Goal: Use online tool/utility: Utilize a website feature to perform a specific function

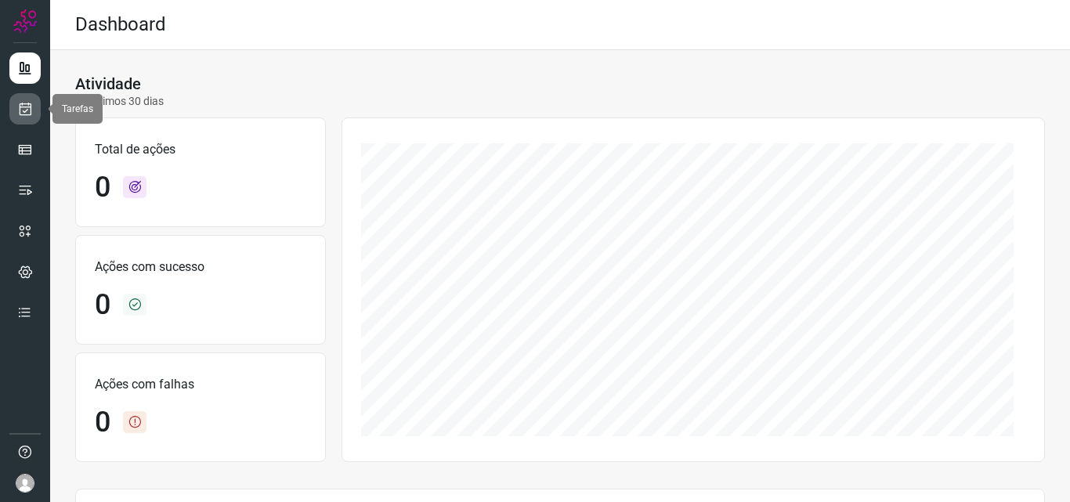
click at [27, 115] on icon at bounding box center [25, 109] width 16 height 16
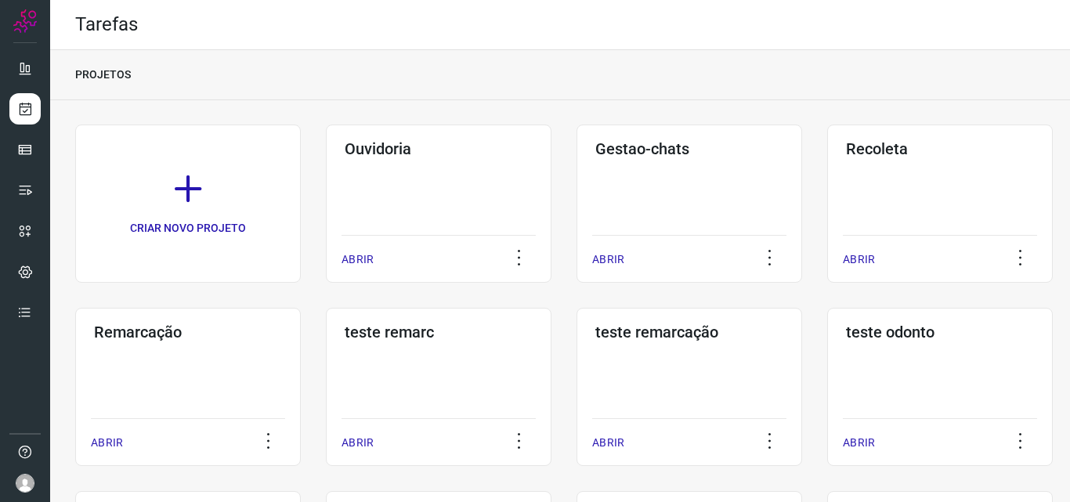
click at [187, 359] on div "Remarcação ABRIR" at bounding box center [188, 387] width 226 height 158
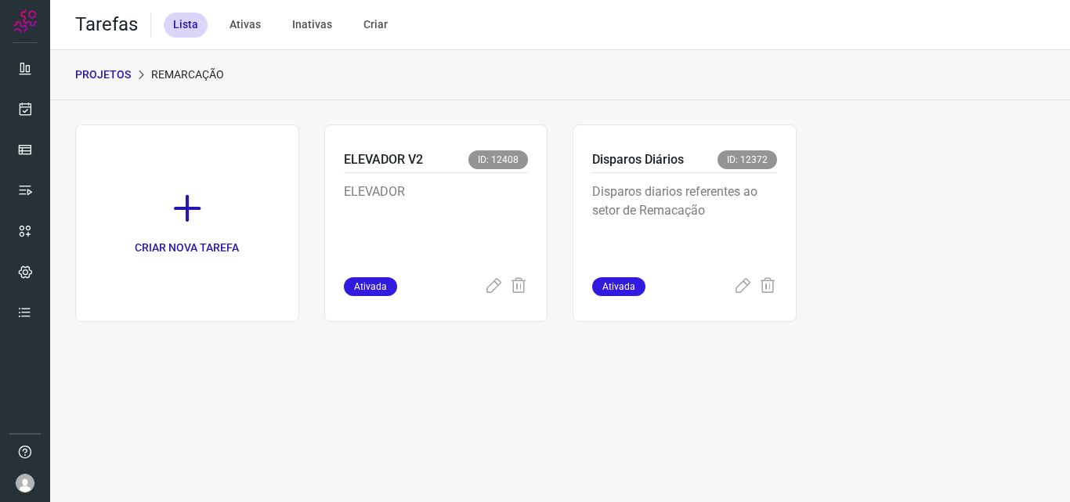
click at [747, 201] on p "Disparos diarios referentes ao setor de Remacação" at bounding box center [684, 222] width 185 height 78
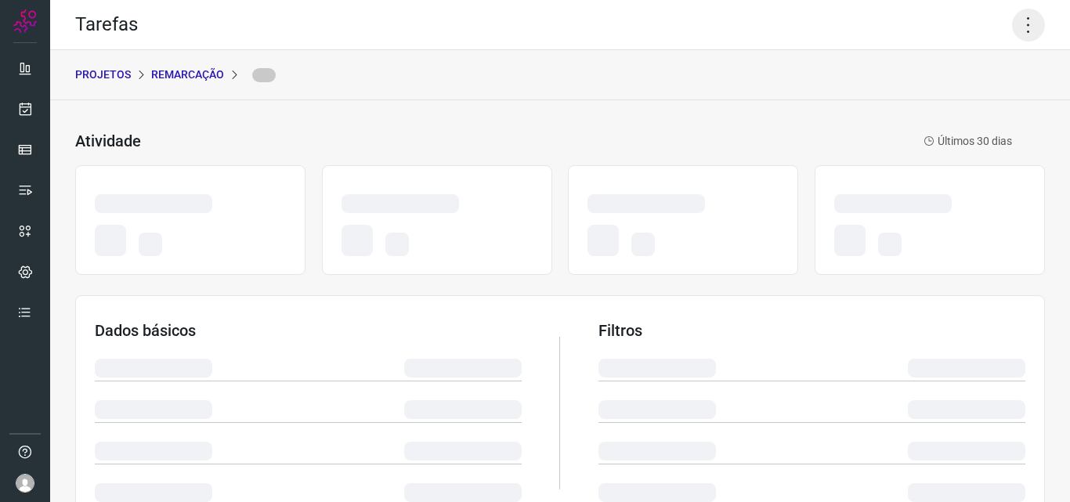
click at [1019, 9] on icon at bounding box center [1028, 25] width 33 height 33
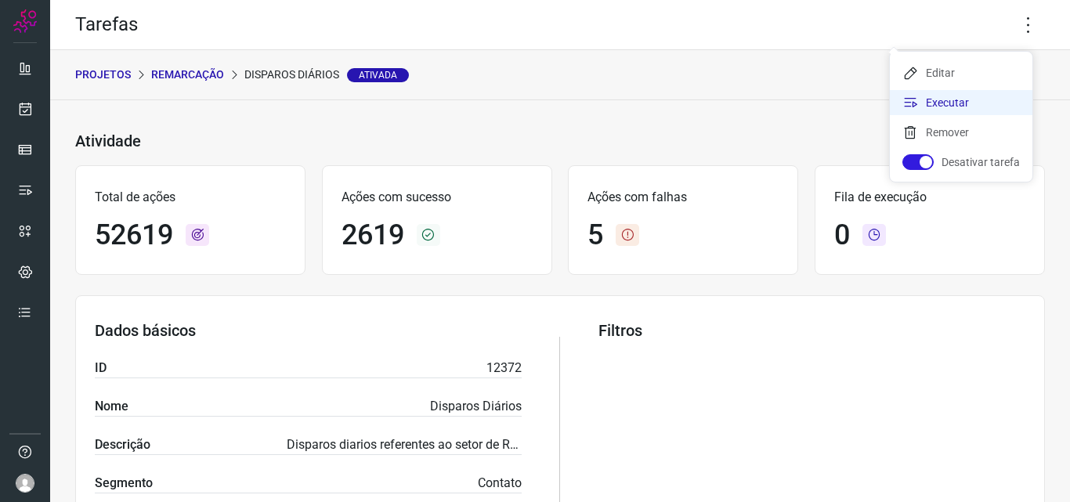
click at [982, 93] on li "Executar" at bounding box center [961, 102] width 143 height 25
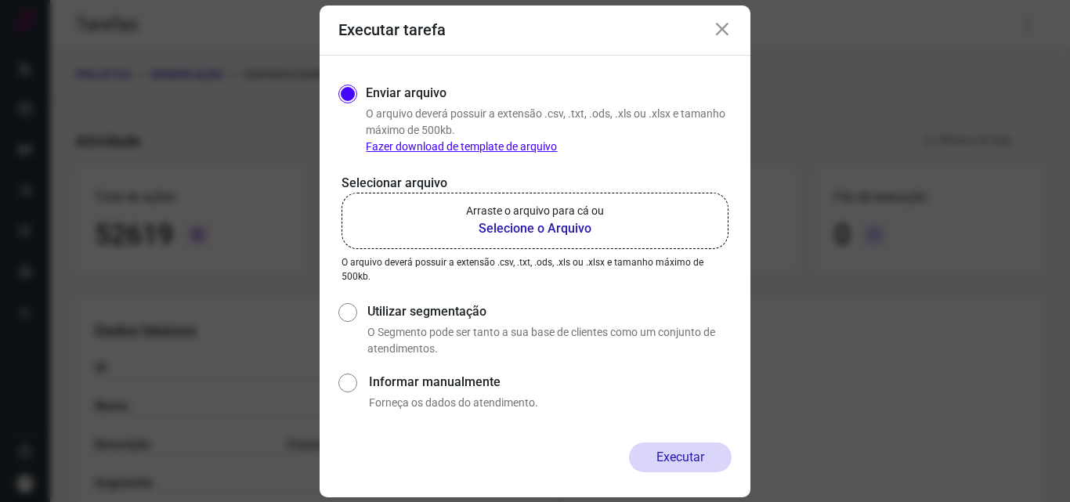
click at [601, 221] on b "Selecione o Arquivo" at bounding box center [535, 228] width 138 height 19
click at [0, 0] on input "Arraste o arquivo para cá ou Selecione o Arquivo" at bounding box center [0, 0] width 0 height 0
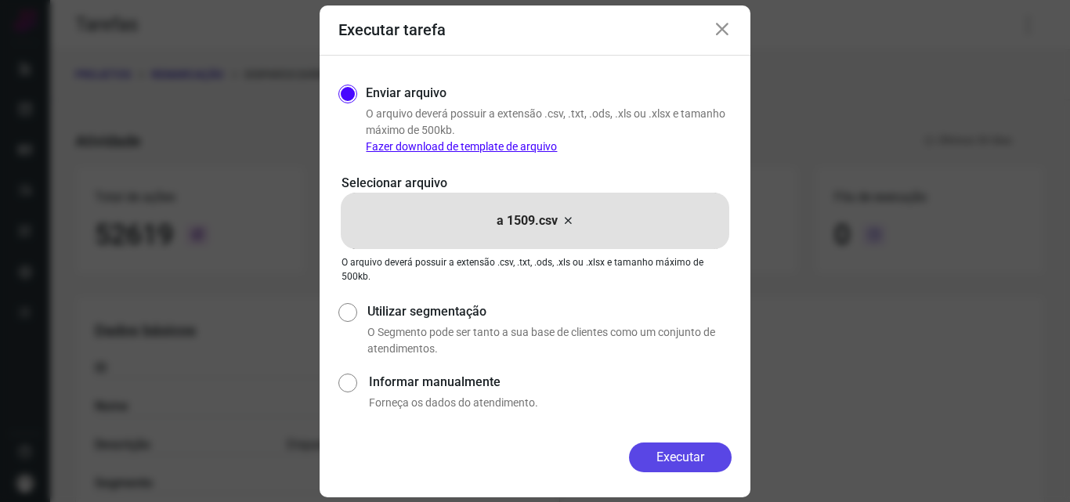
click at [670, 447] on button "Executar" at bounding box center [680, 458] width 103 height 30
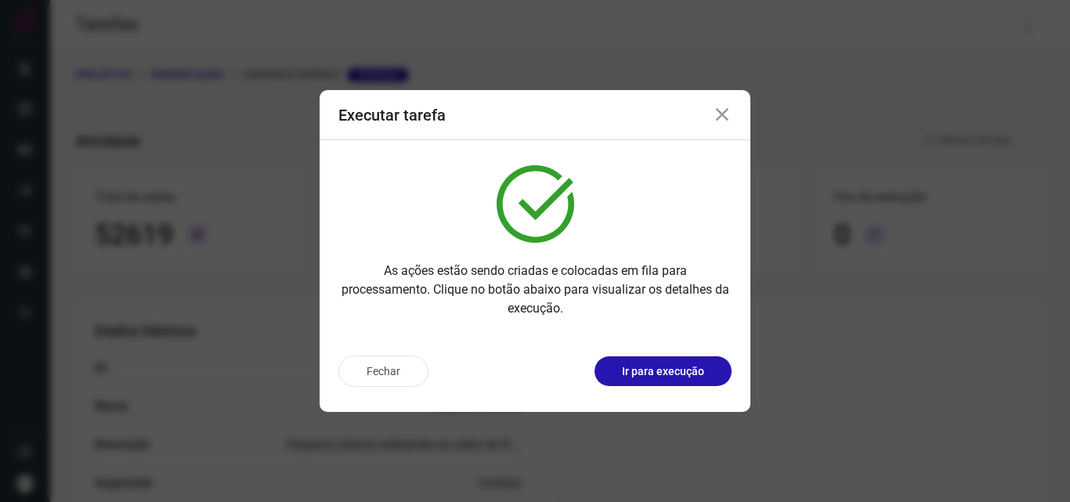
click at [699, 364] on p "Ir para execução" at bounding box center [663, 372] width 82 height 16
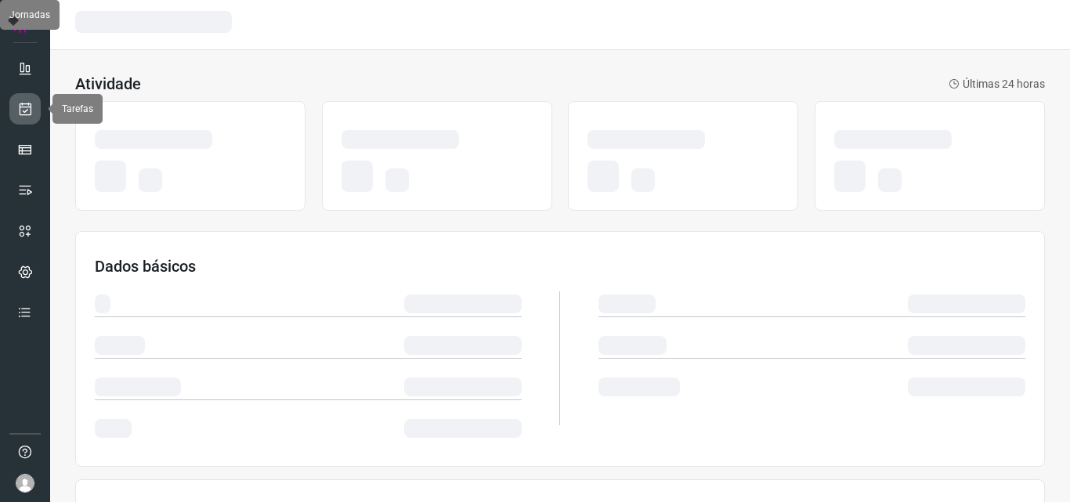
click at [33, 110] on link at bounding box center [24, 108] width 31 height 31
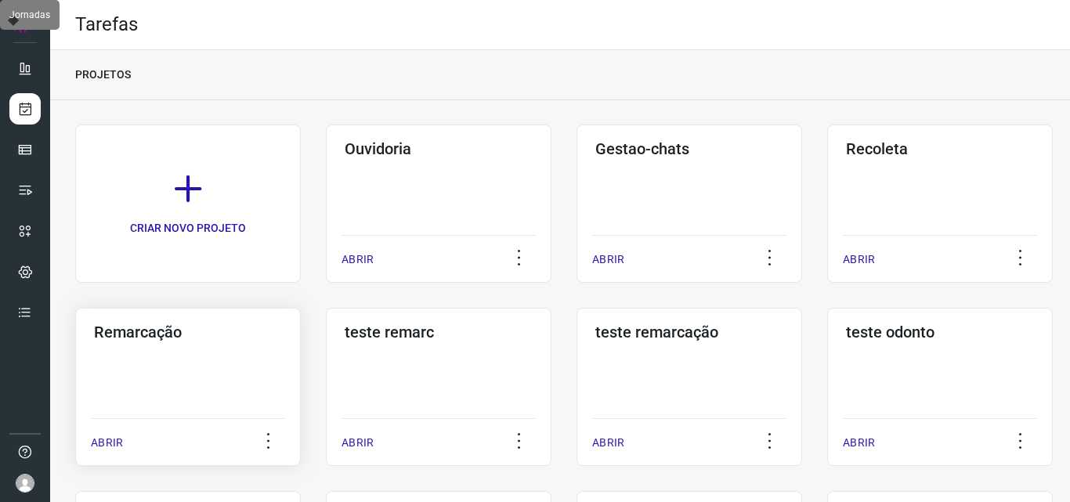
click at [195, 400] on div "Remarcação ABRIR" at bounding box center [188, 387] width 226 height 158
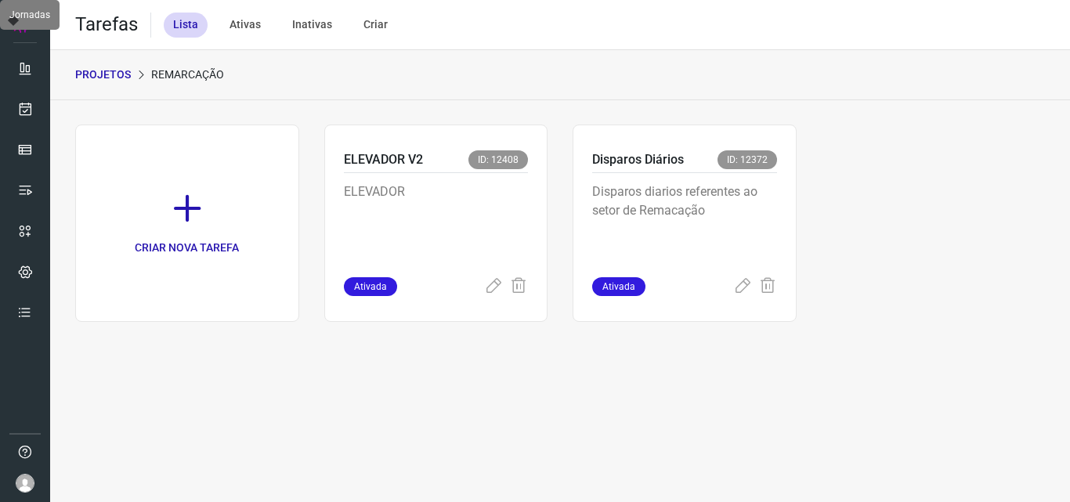
click at [749, 222] on p "Disparos diarios referentes ao setor de Remacação" at bounding box center [684, 222] width 185 height 78
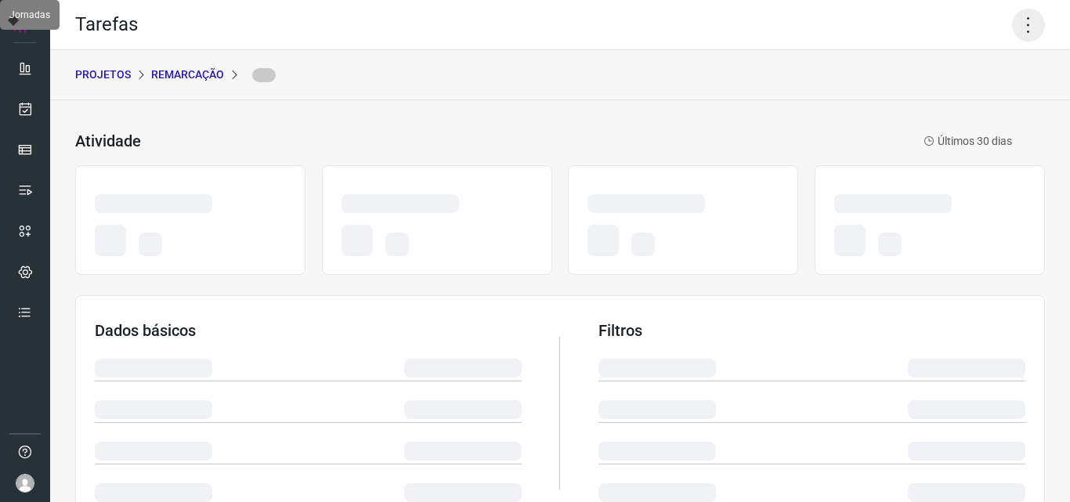
click at [1019, 12] on icon at bounding box center [1028, 25] width 33 height 33
click at [1018, 27] on icon at bounding box center [1028, 25] width 33 height 33
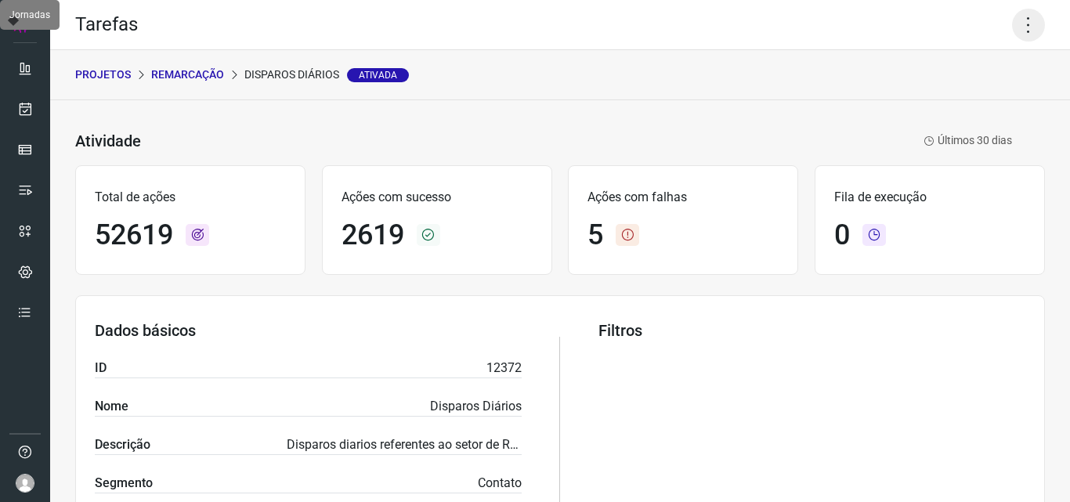
click at [1017, 12] on icon at bounding box center [1028, 25] width 33 height 33
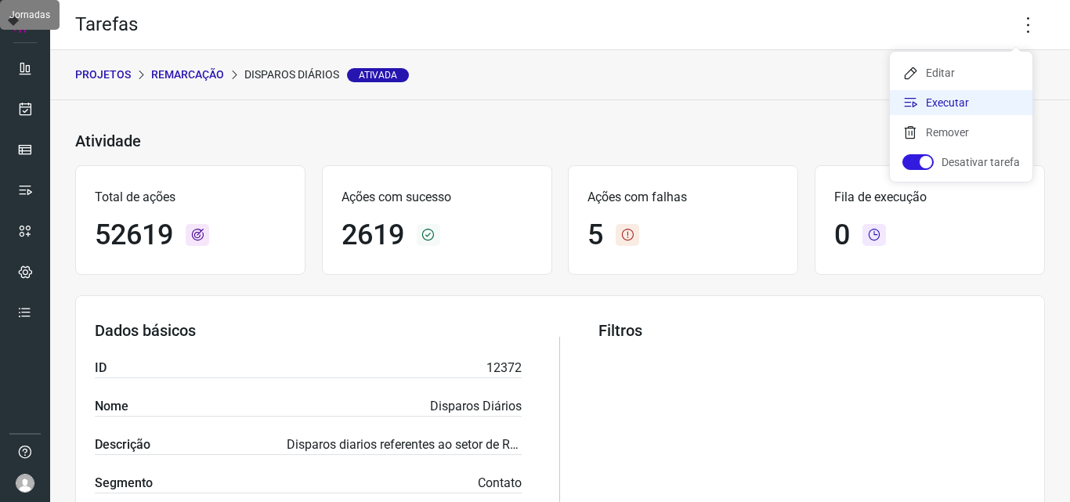
click at [953, 98] on li "Executar" at bounding box center [961, 102] width 143 height 25
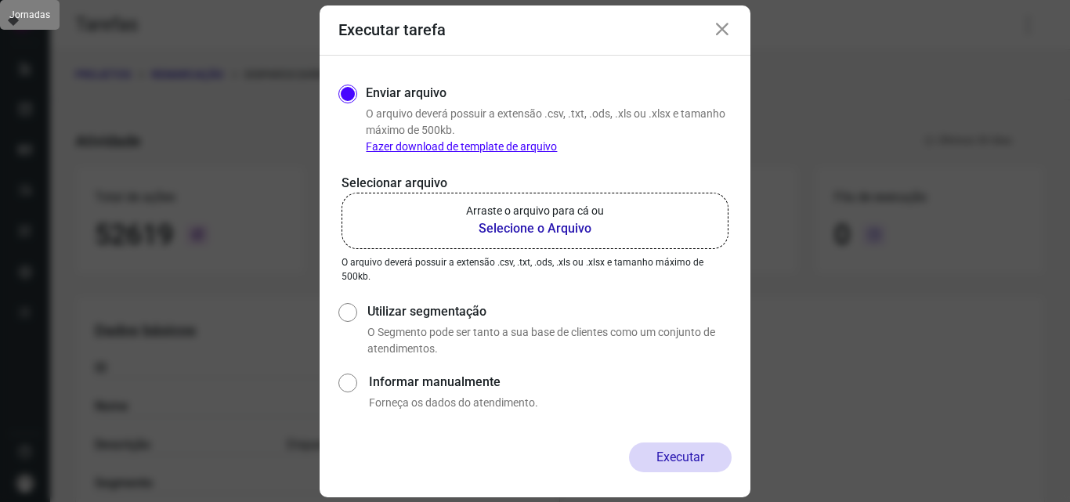
click at [604, 227] on label "Arraste o arquivo para cá ou Selecione o Arquivo" at bounding box center [535, 221] width 387 height 56
click at [0, 0] on input "Arraste o arquivo para cá ou Selecione o Arquivo" at bounding box center [0, 0] width 0 height 0
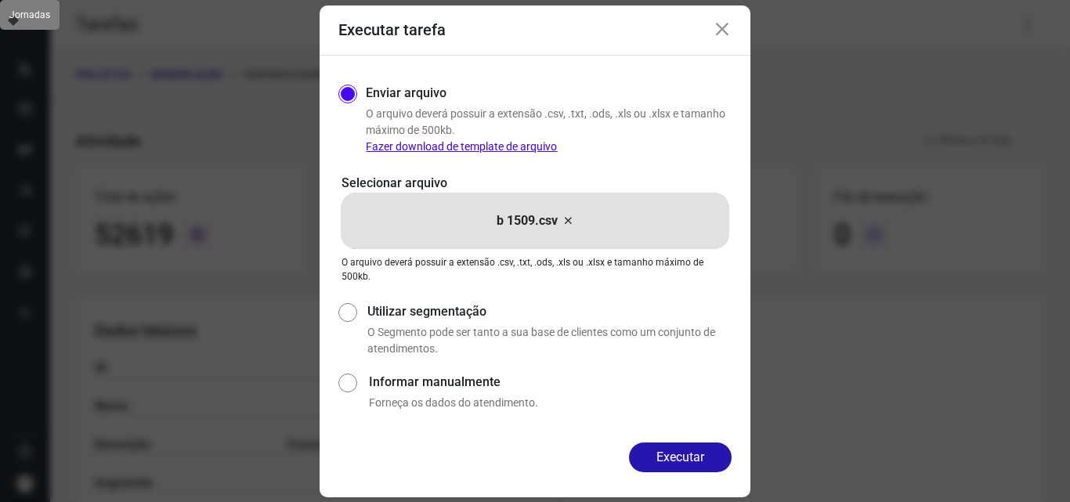
click at [693, 442] on div "Enviar arquivo O arquivo deverá possuir a extensão .csv, .txt, .ods, .xls ou .x…" at bounding box center [535, 249] width 431 height 387
click at [683, 447] on button "Executar" at bounding box center [680, 458] width 103 height 30
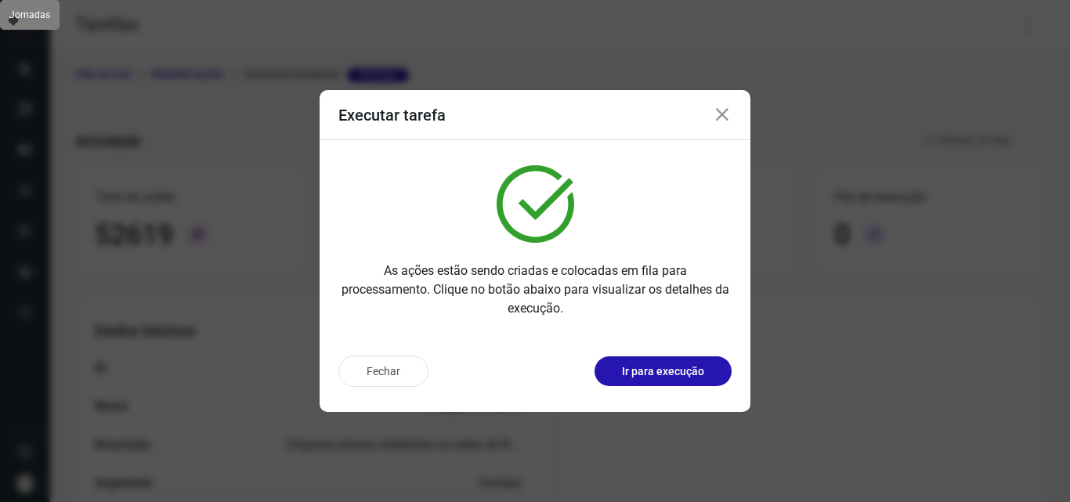
click at [678, 367] on p "Ir para execução" at bounding box center [663, 372] width 82 height 16
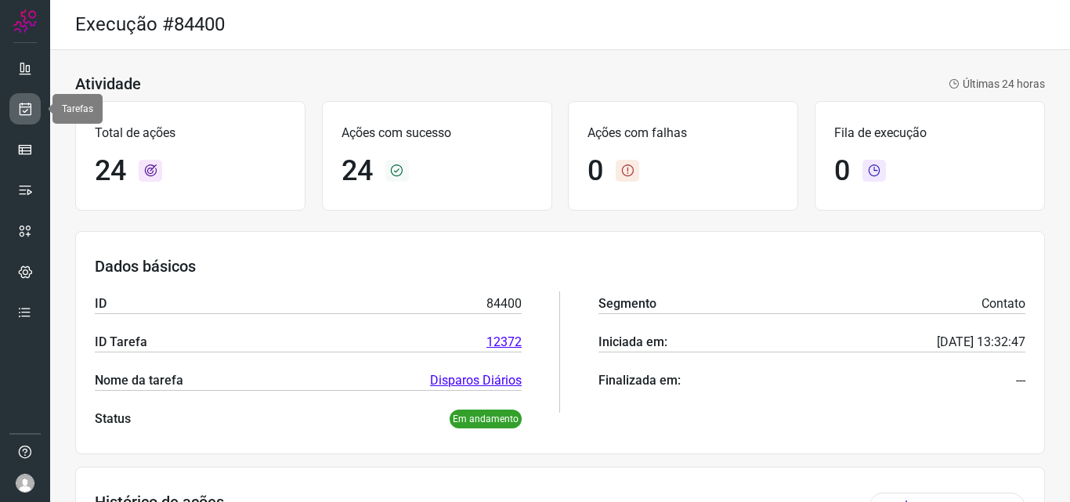
click at [27, 110] on icon at bounding box center [25, 109] width 16 height 16
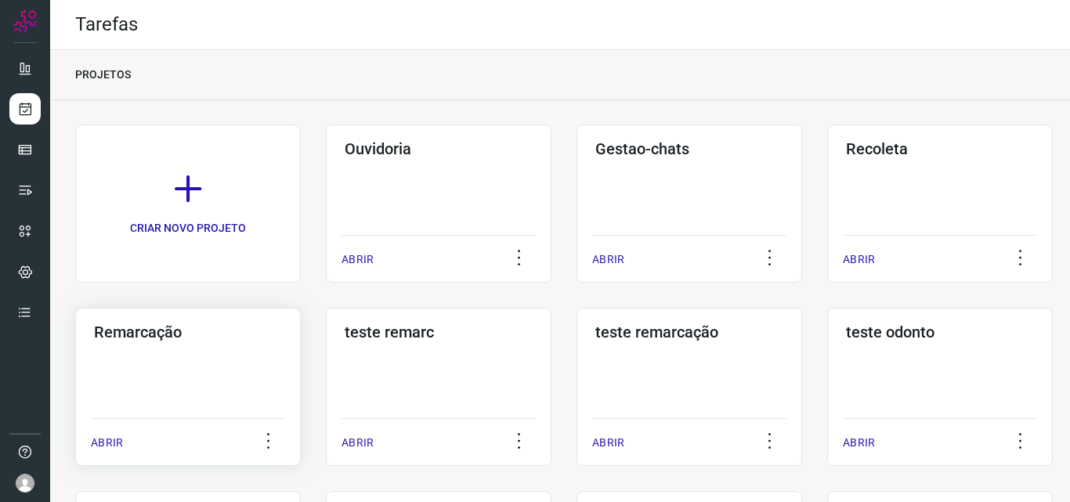
click at [170, 376] on div "Remarcação ABRIR" at bounding box center [188, 387] width 226 height 158
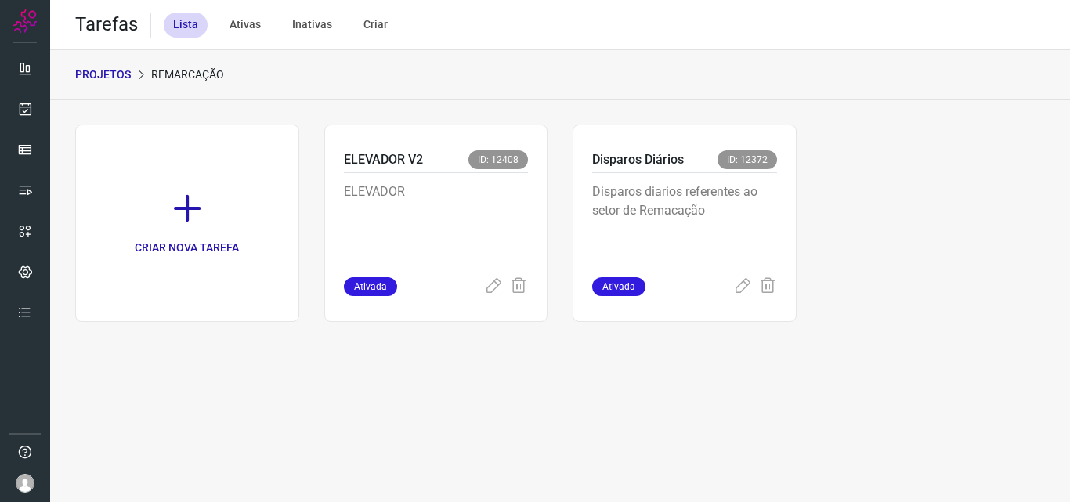
click at [709, 197] on p "Disparos diarios referentes ao setor de Remacação" at bounding box center [684, 222] width 185 height 78
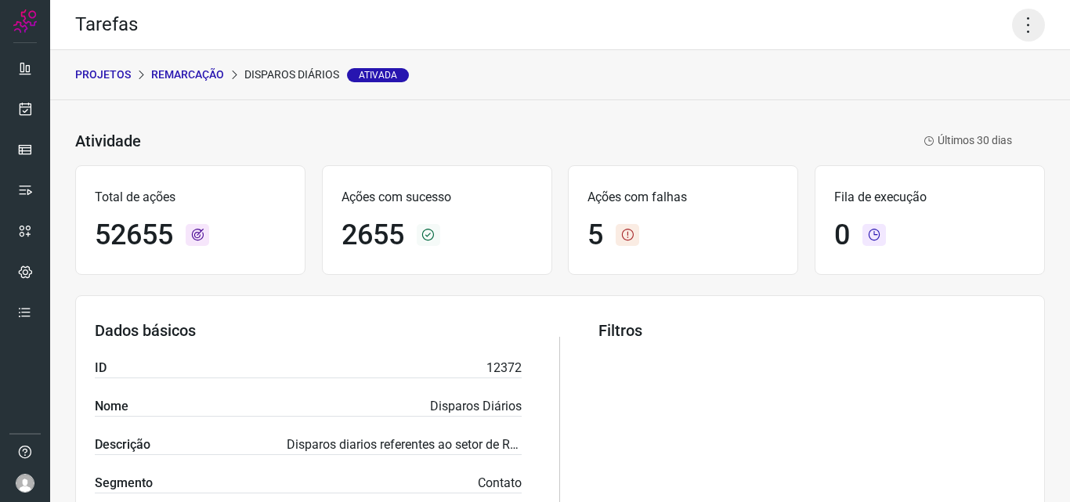
click at [1015, 29] on icon at bounding box center [1028, 25] width 33 height 33
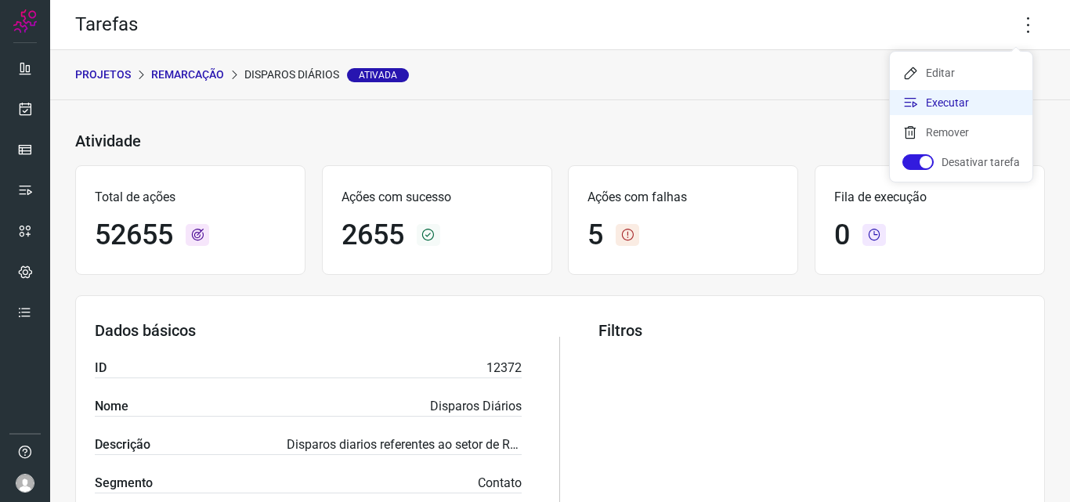
click at [982, 101] on li "Executar" at bounding box center [961, 102] width 143 height 25
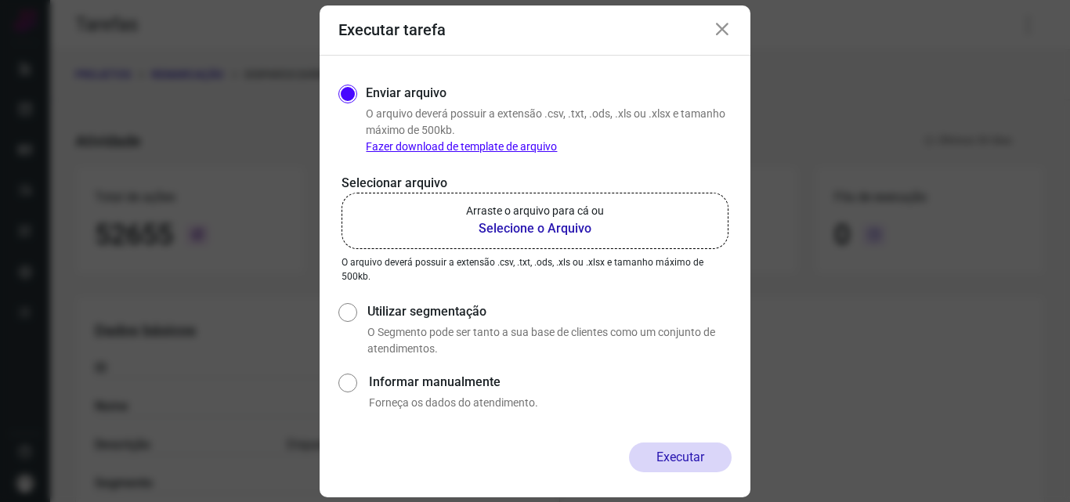
click at [526, 224] on b "Selecione o Arquivo" at bounding box center [535, 228] width 138 height 19
click at [0, 0] on input "Arraste o arquivo para cá ou Selecione o Arquivo" at bounding box center [0, 0] width 0 height 0
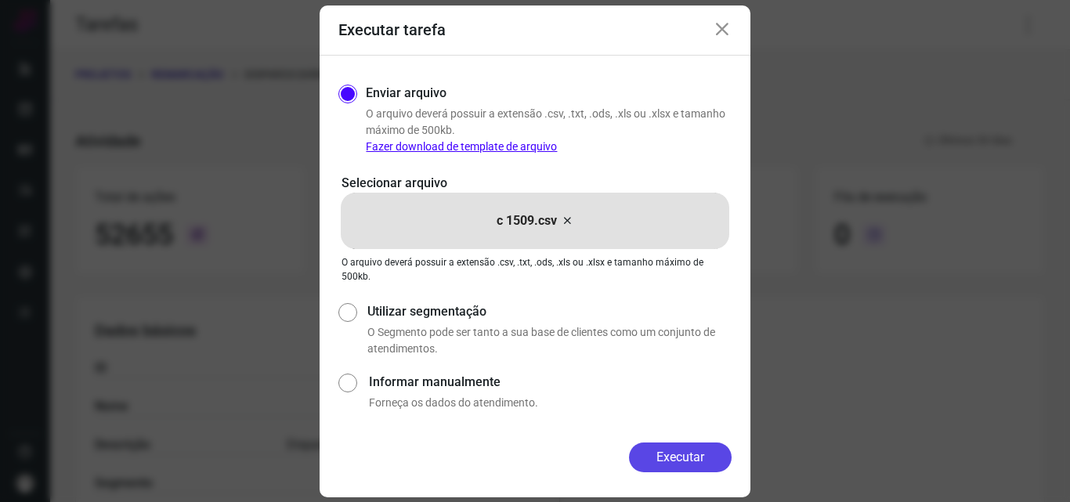
click at [678, 444] on button "Executar" at bounding box center [680, 458] width 103 height 30
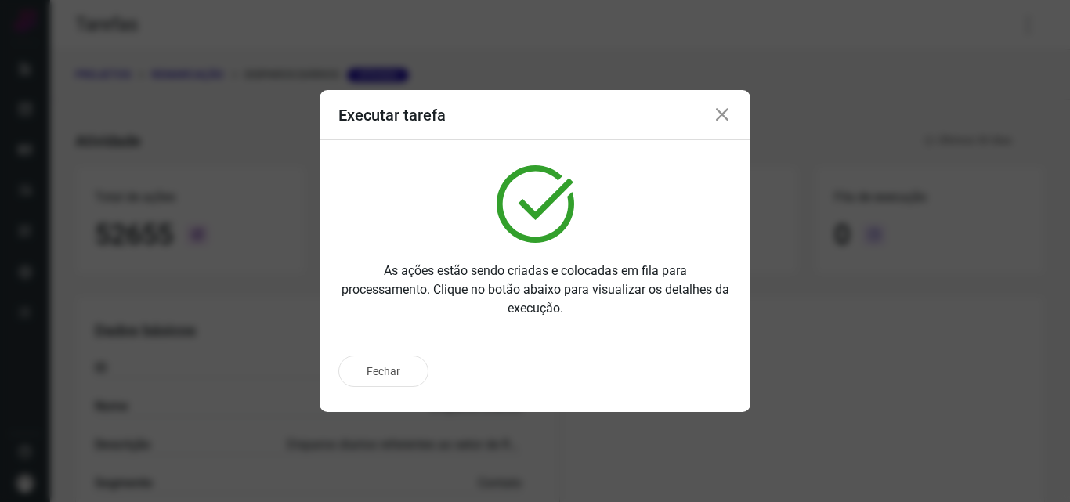
click at [681, 459] on div "Executar tarefa As ações estão sendo criadas e colocadas em fila para processam…" at bounding box center [535, 251] width 1070 height 502
click at [675, 382] on button "Ir para execução" at bounding box center [663, 371] width 137 height 30
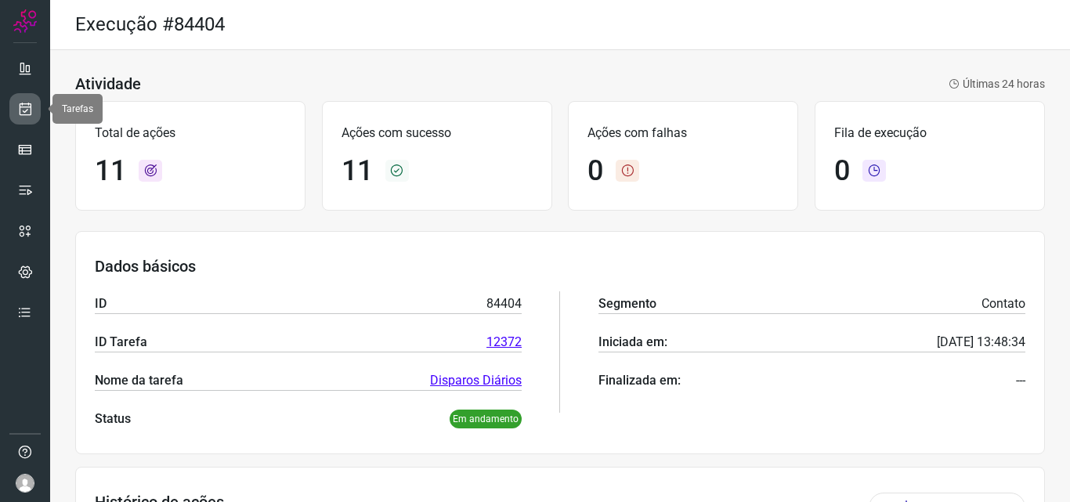
click at [21, 102] on icon at bounding box center [25, 109] width 16 height 16
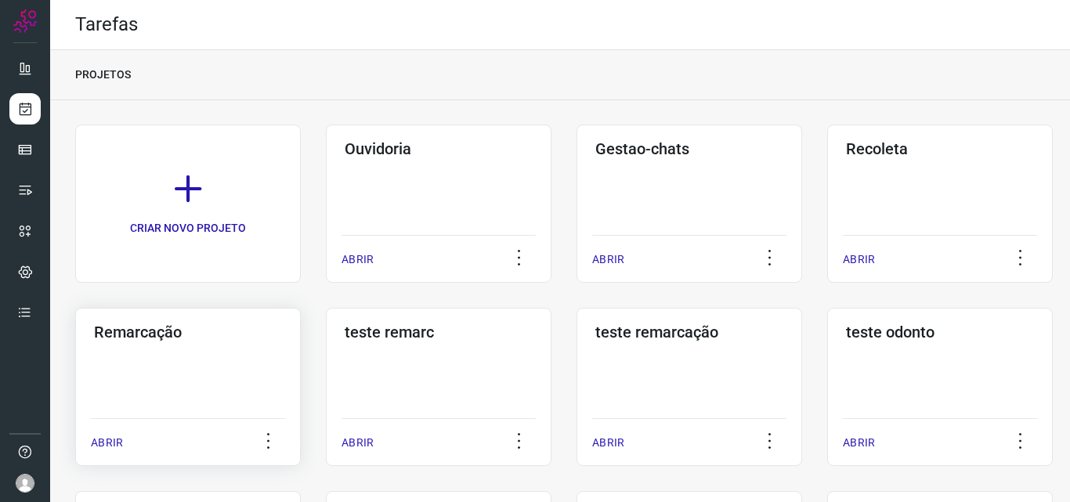
click at [127, 331] on h3 "Remarcação" at bounding box center [188, 332] width 188 height 19
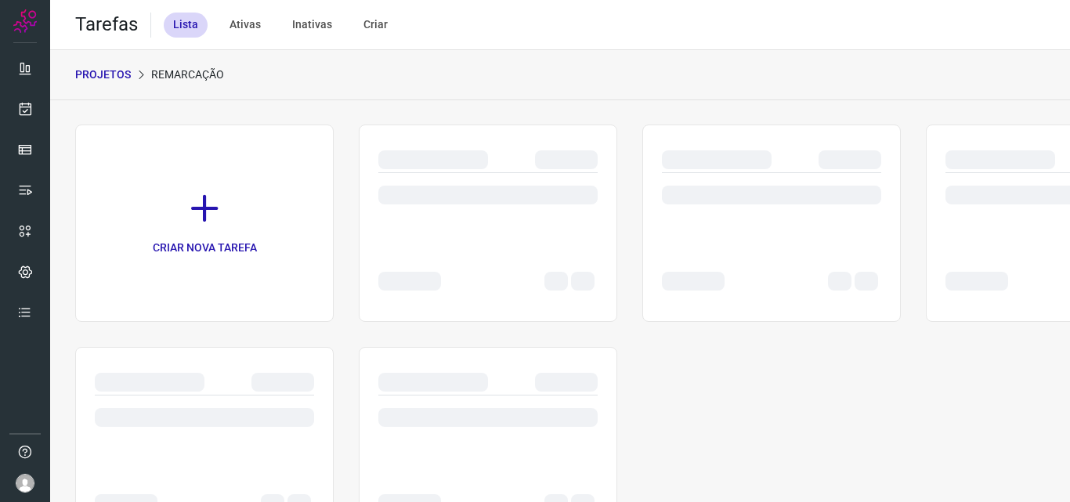
click at [665, 186] on div at bounding box center [771, 195] width 219 height 19
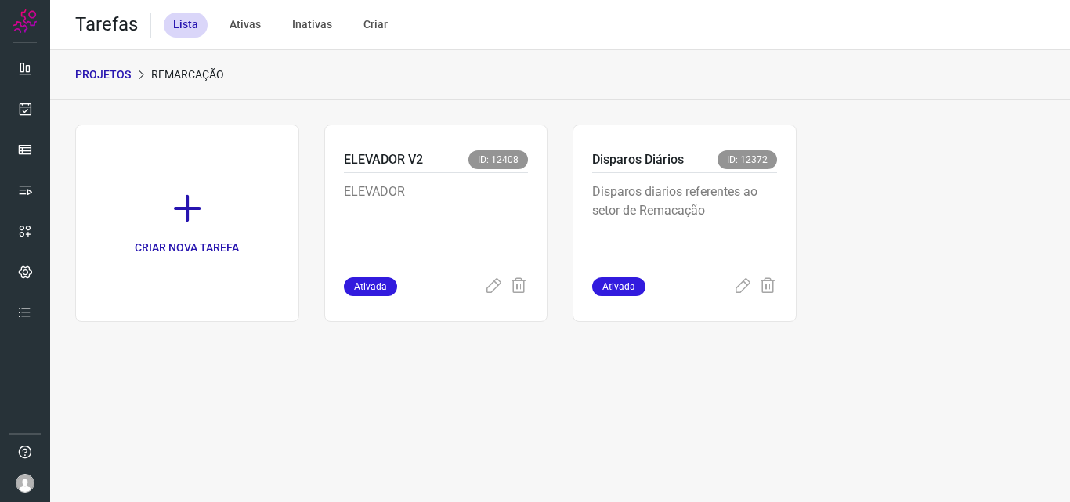
click at [686, 177] on div "Disparos diarios referentes ao setor de Remacação" at bounding box center [684, 225] width 185 height 104
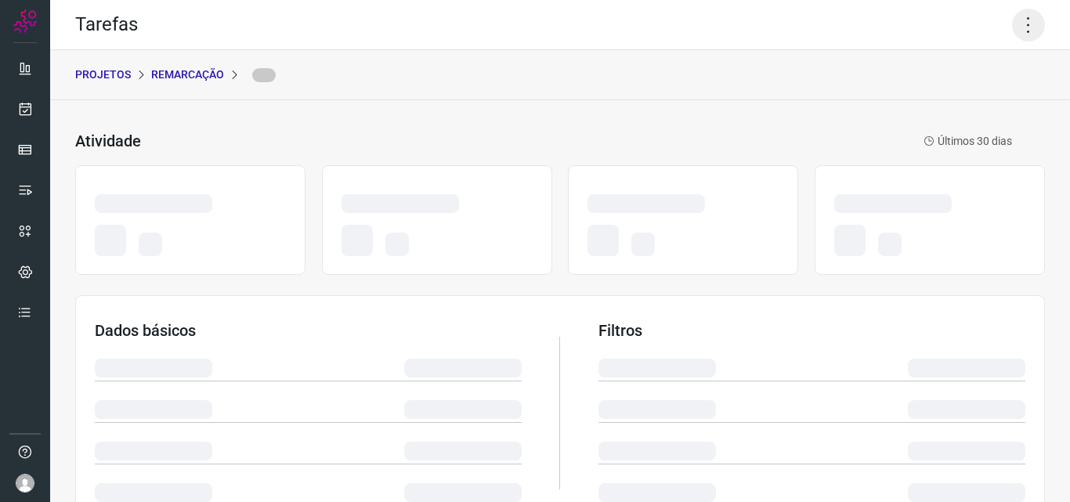
click at [1012, 13] on icon at bounding box center [1028, 25] width 33 height 33
click at [1012, 20] on icon at bounding box center [1028, 25] width 33 height 33
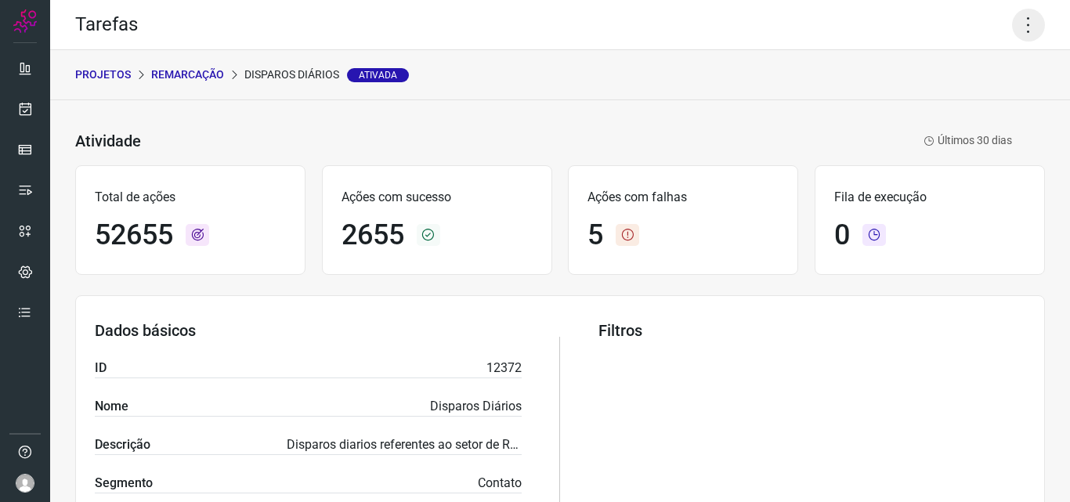
click at [1028, 18] on icon at bounding box center [1028, 25] width 33 height 33
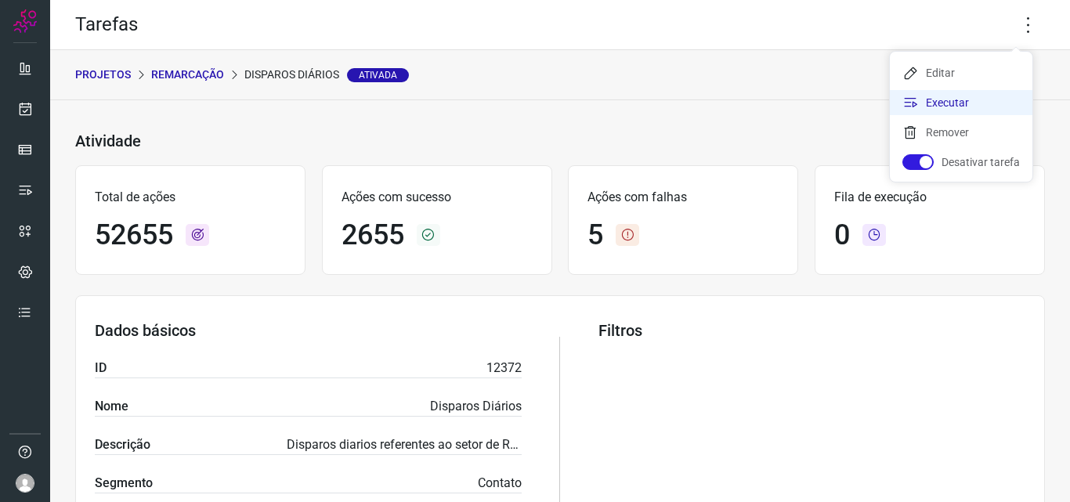
click at [953, 92] on li "Executar" at bounding box center [961, 102] width 143 height 25
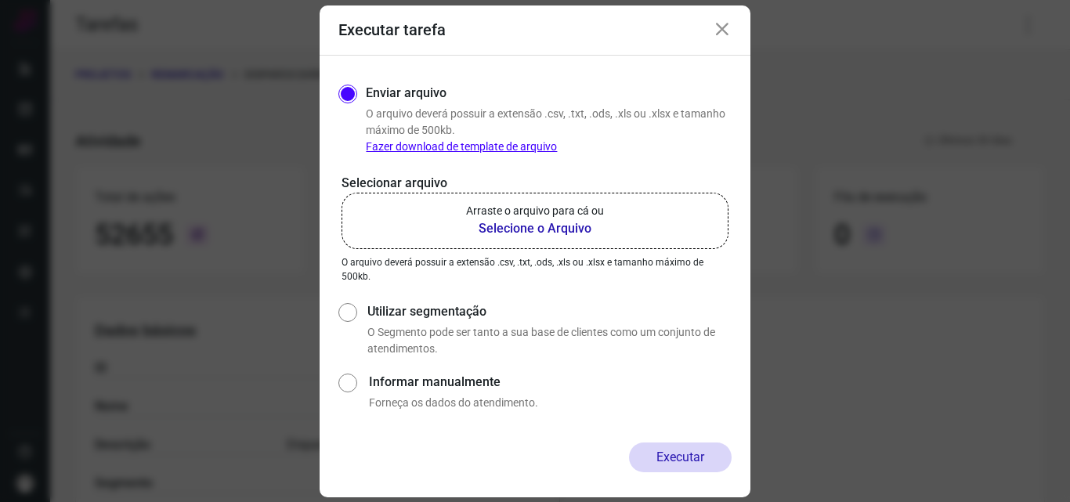
click at [586, 204] on p "Arraste o arquivo para cá ou" at bounding box center [535, 211] width 138 height 16
click at [0, 0] on input "Arraste o arquivo para cá ou Selecione o Arquivo" at bounding box center [0, 0] width 0 height 0
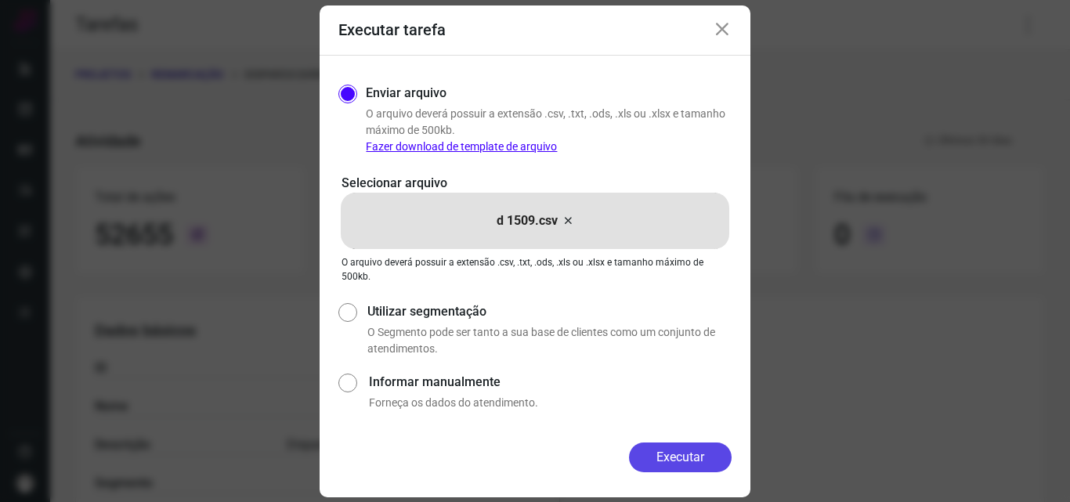
click at [683, 454] on button "Executar" at bounding box center [680, 458] width 103 height 30
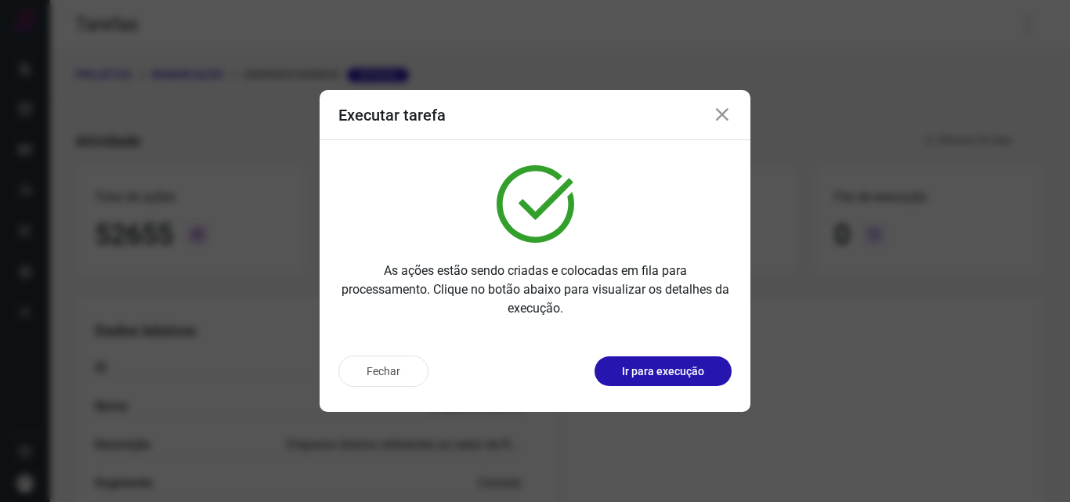
click at [669, 381] on button "Ir para execução" at bounding box center [663, 371] width 137 height 30
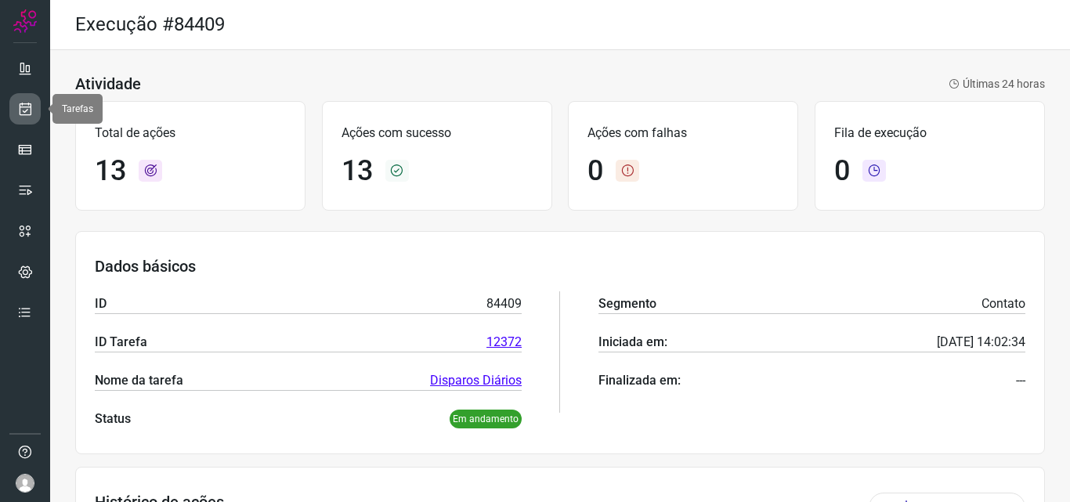
click at [26, 118] on link at bounding box center [24, 108] width 31 height 31
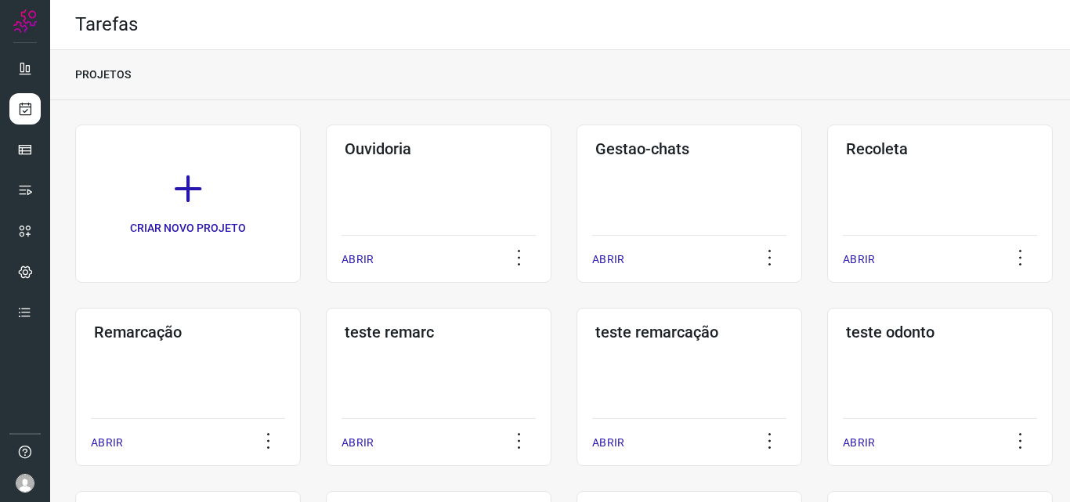
click at [211, 384] on div "Remarcação ABRIR" at bounding box center [188, 387] width 226 height 158
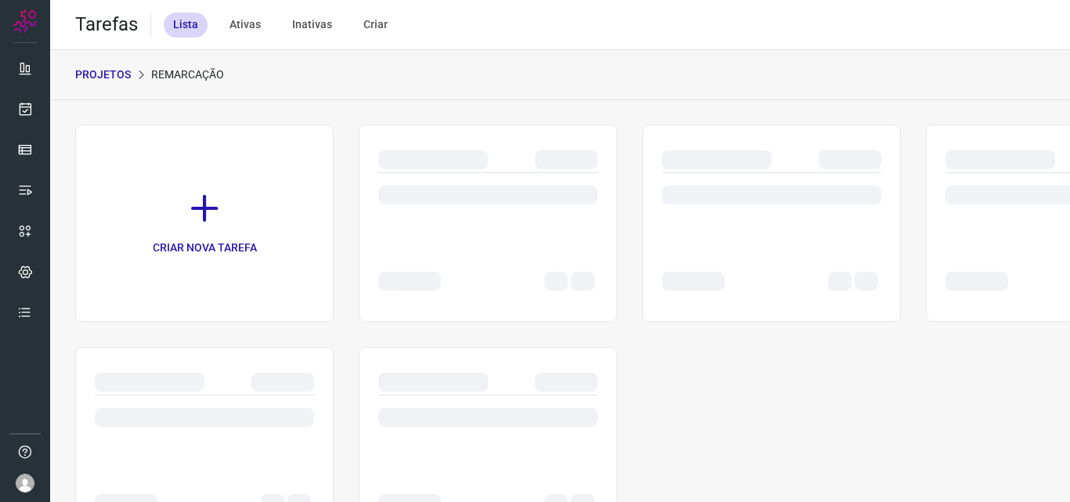
click at [701, 210] on div at bounding box center [771, 203] width 219 height 61
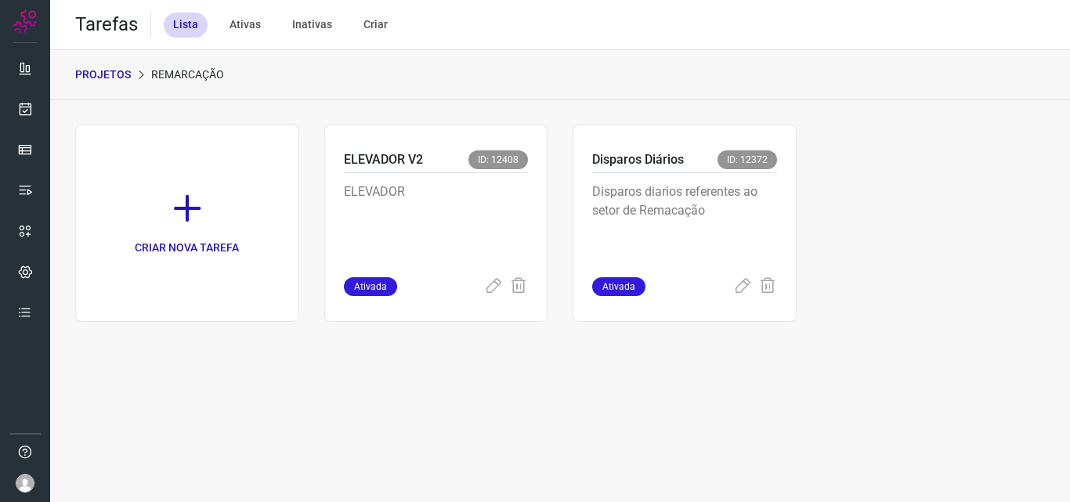
click at [703, 209] on p "Disparos diarios referentes ao setor de Remacação" at bounding box center [684, 222] width 185 height 78
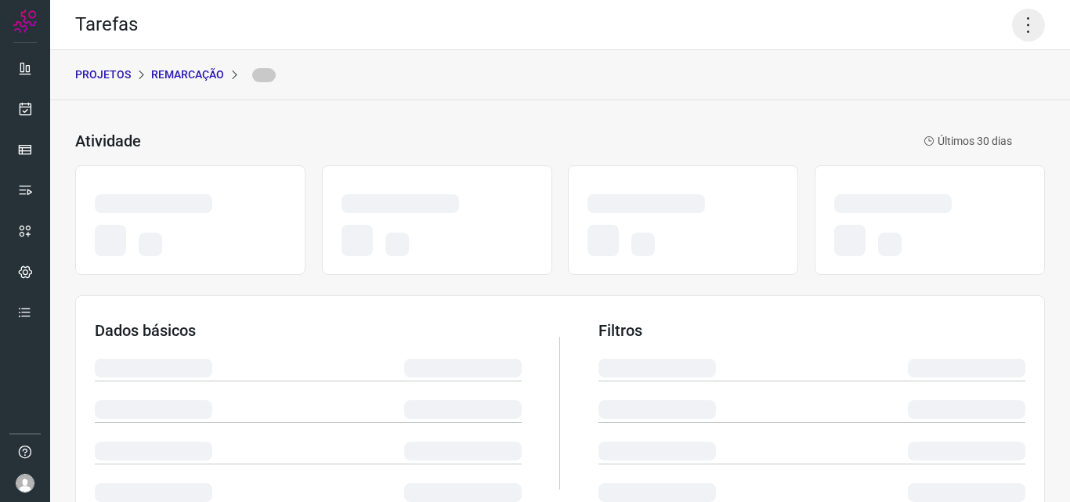
click at [1023, 20] on icon at bounding box center [1028, 25] width 33 height 33
click at [1019, 18] on icon at bounding box center [1028, 25] width 33 height 33
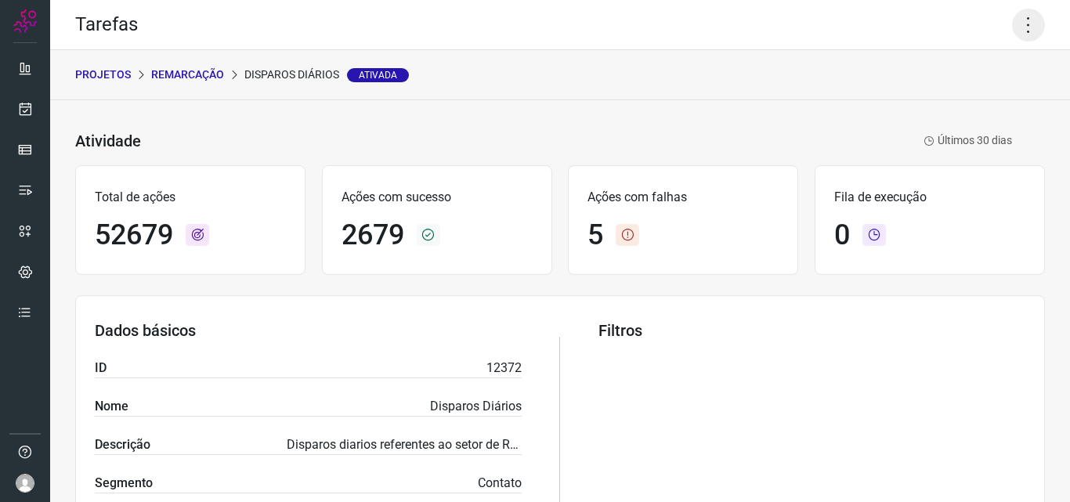
click at [1012, 26] on icon at bounding box center [1028, 25] width 33 height 33
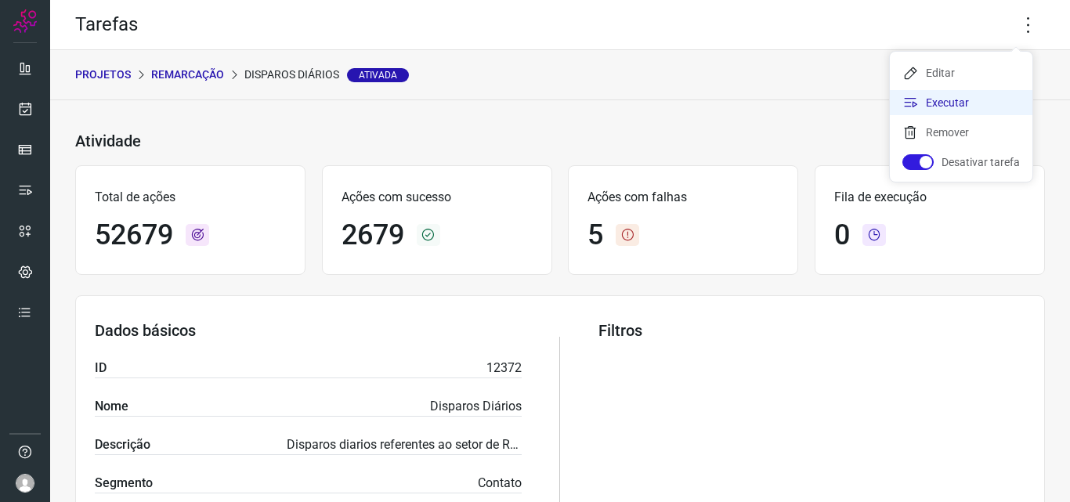
click at [964, 103] on li "Executar" at bounding box center [961, 102] width 143 height 25
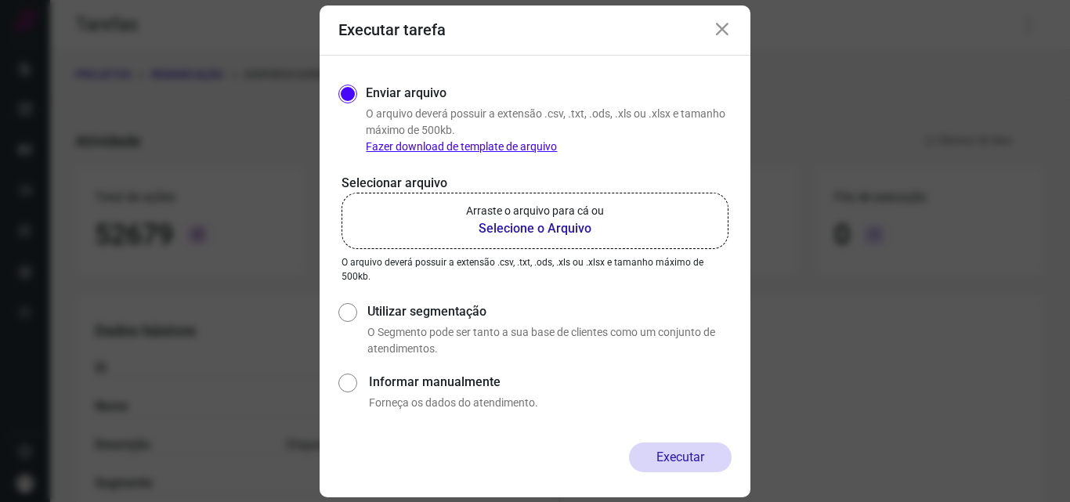
click at [523, 236] on b "Selecione o Arquivo" at bounding box center [535, 228] width 138 height 19
click at [0, 0] on input "Arraste o arquivo para cá ou Selecione o Arquivo" at bounding box center [0, 0] width 0 height 0
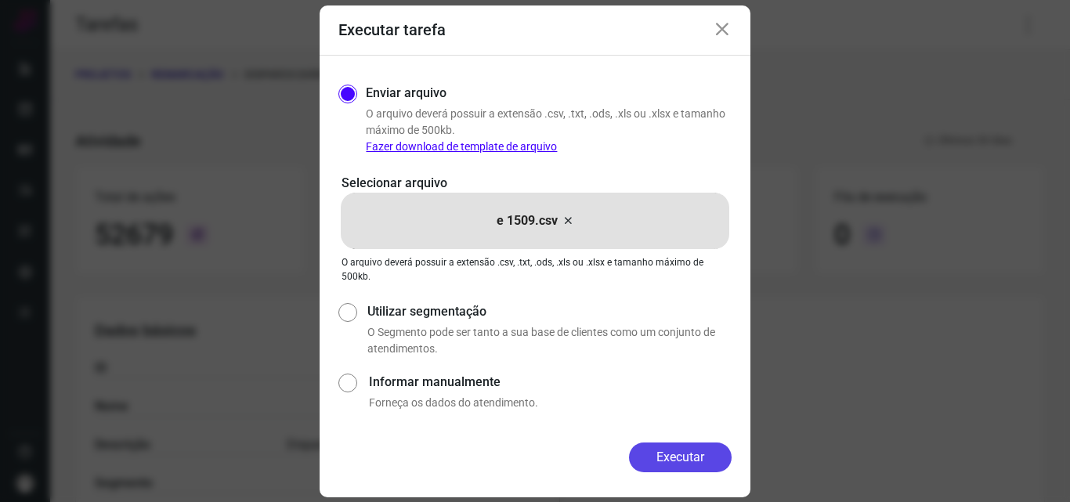
click at [693, 469] on button "Executar" at bounding box center [680, 458] width 103 height 30
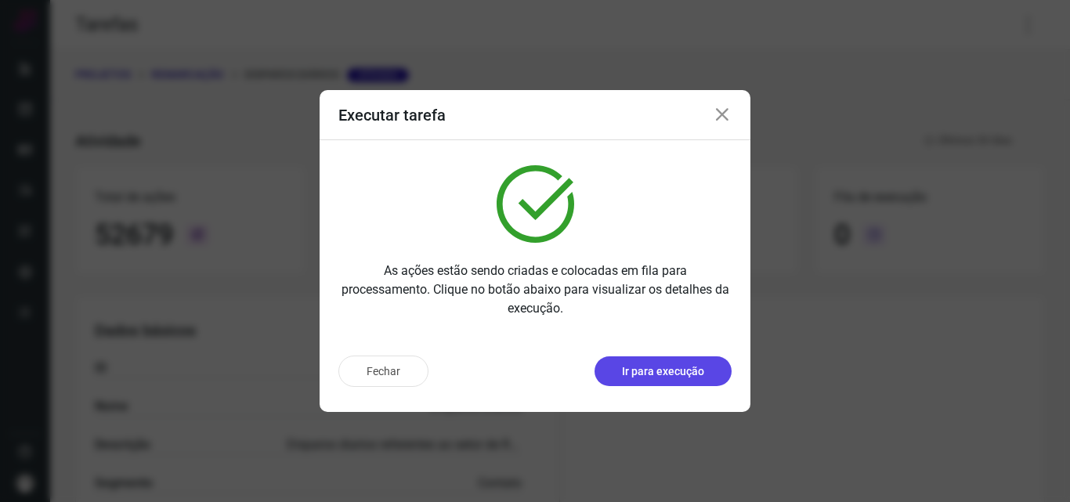
click at [685, 376] on p "Ir para execução" at bounding box center [663, 372] width 82 height 16
